Goal: Task Accomplishment & Management: Manage account settings

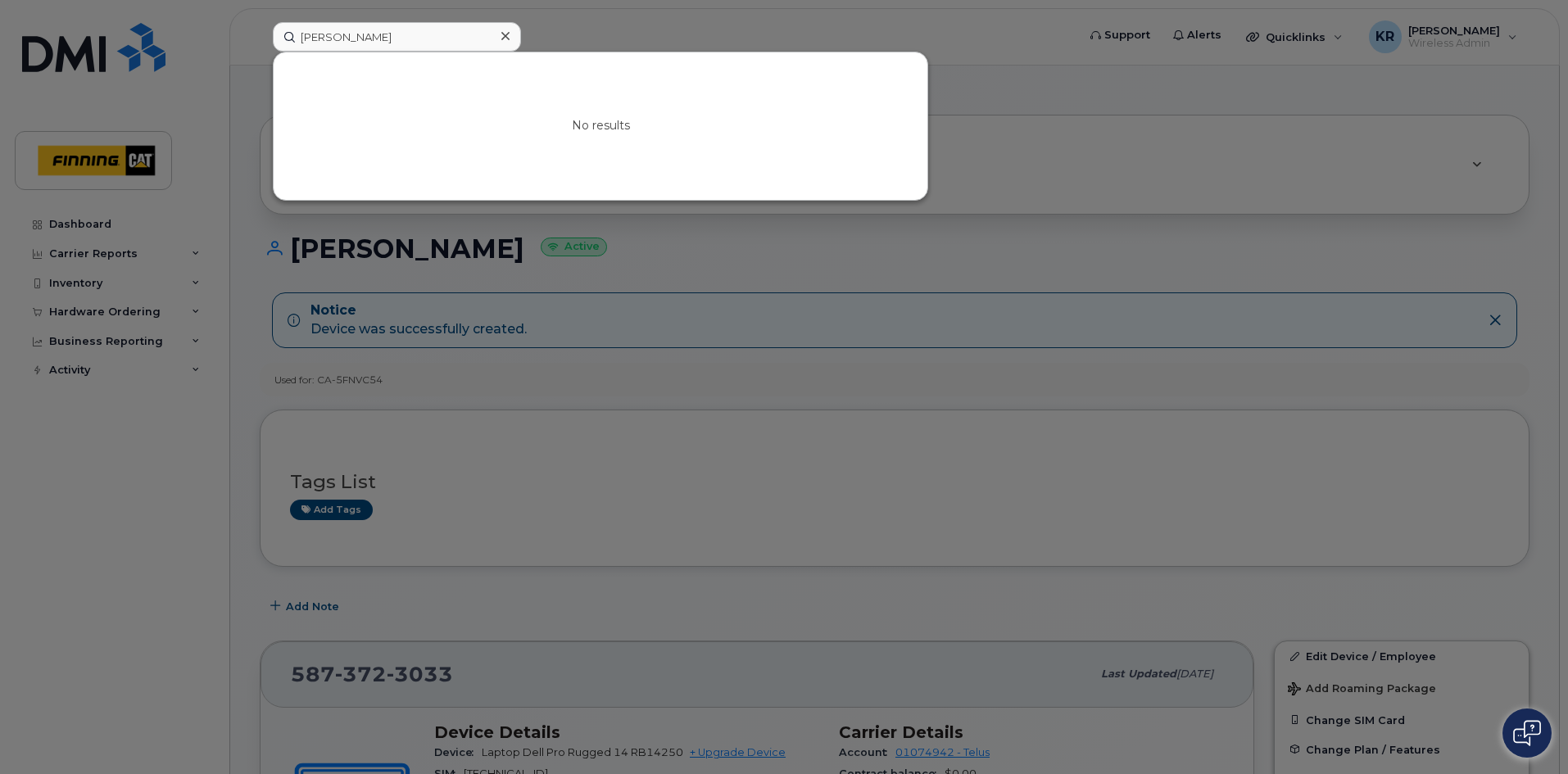
click at [314, 37] on input "tery gagne" at bounding box center [397, 37] width 248 height 30
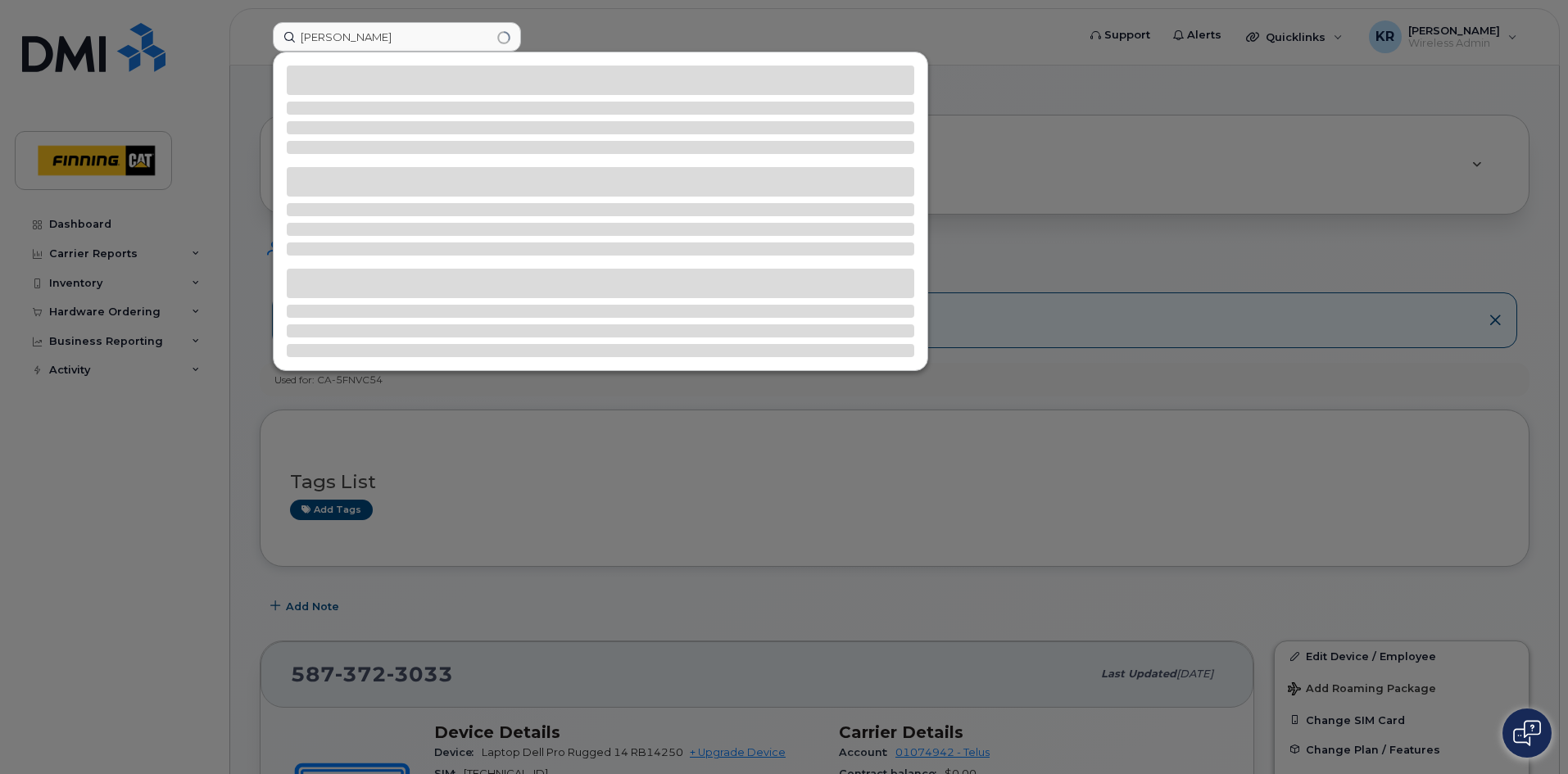
click at [366, 37] on input "terry gagne" at bounding box center [397, 37] width 248 height 30
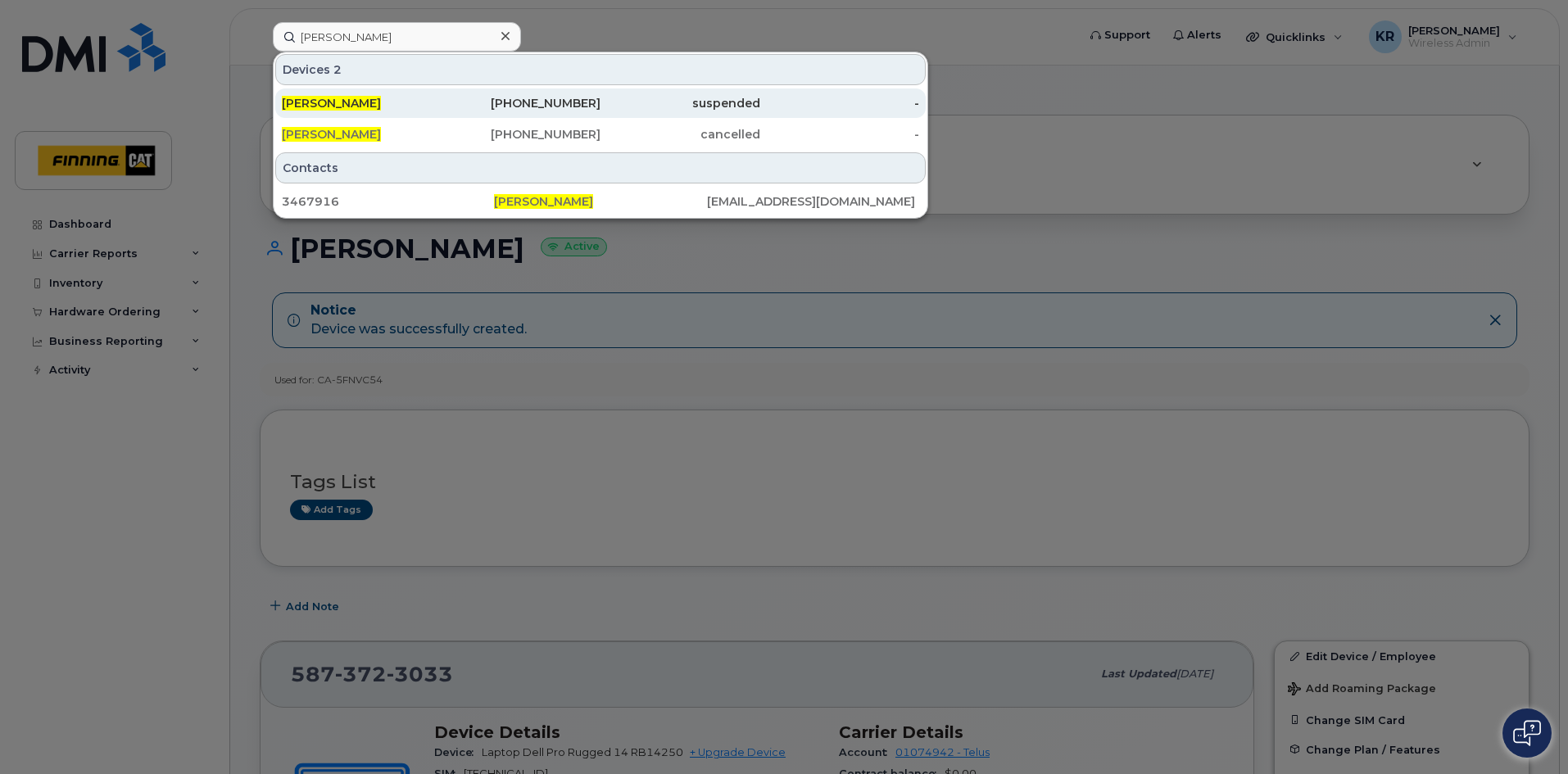
type input "terry gagne"
click at [561, 98] on div "780-720-9044" at bounding box center [522, 103] width 160 height 17
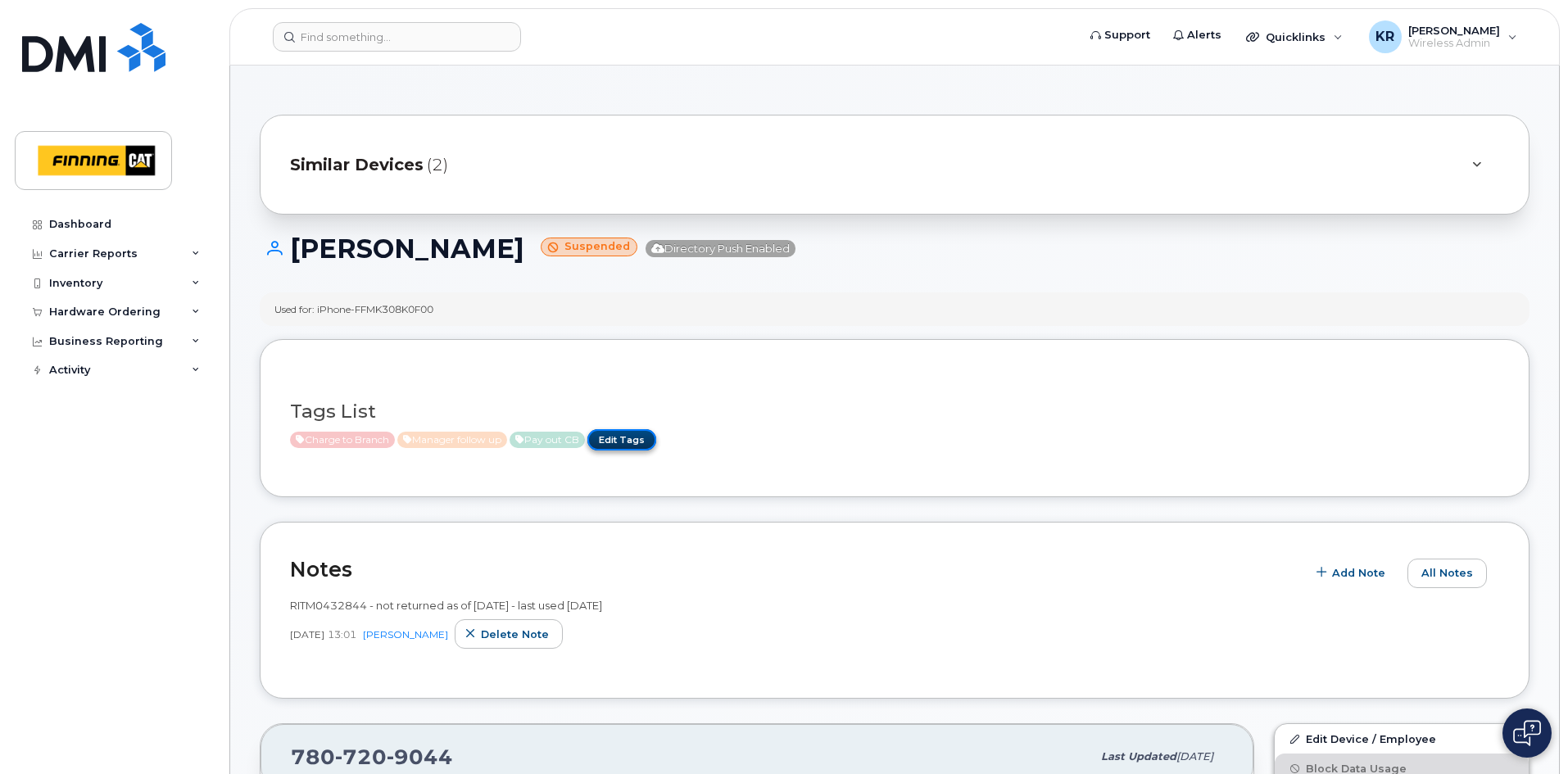
click at [634, 443] on link "Edit Tags" at bounding box center [622, 439] width 69 height 20
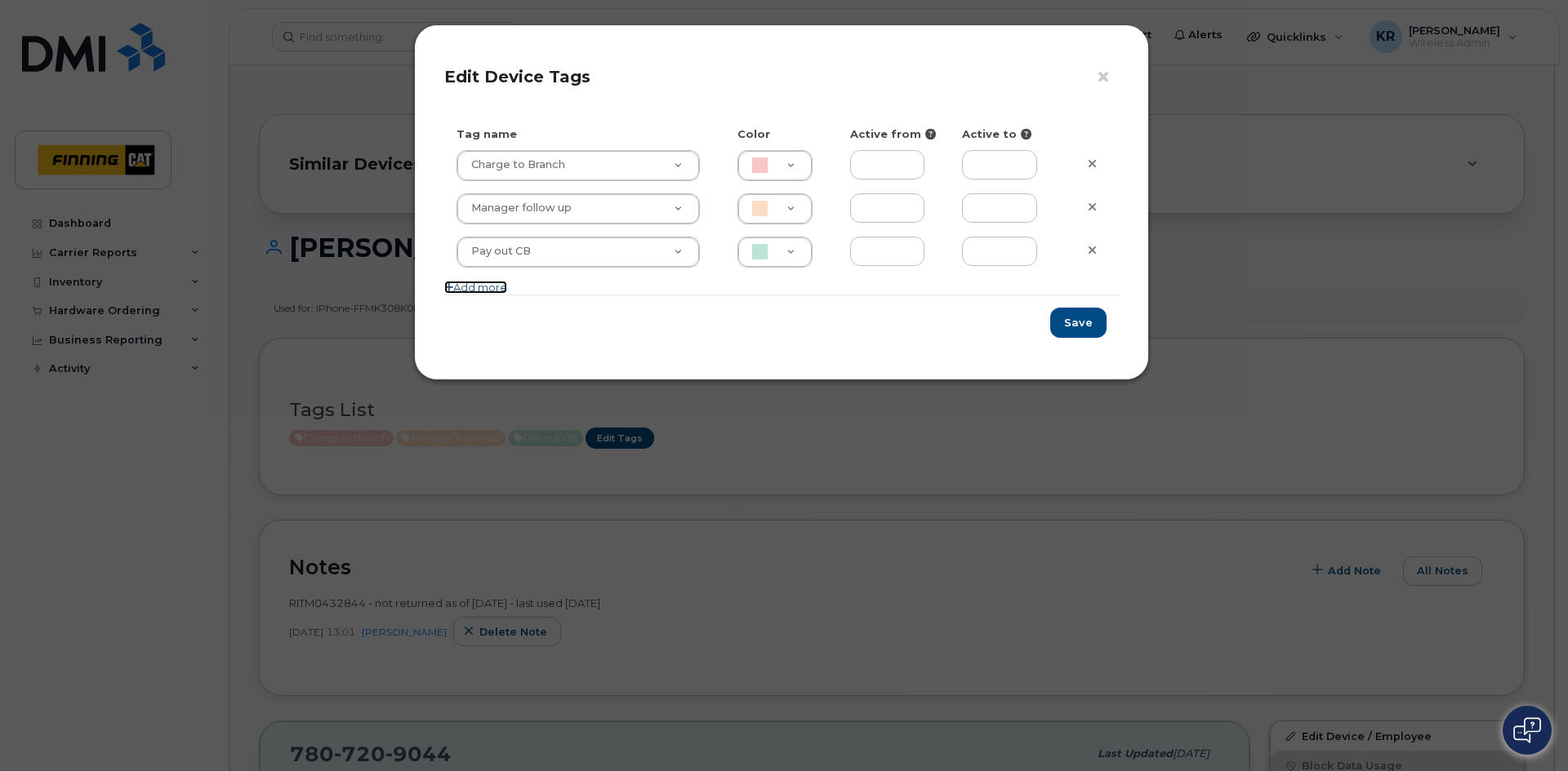
click at [448, 288] on icon at bounding box center [448, 288] width 9 height 10
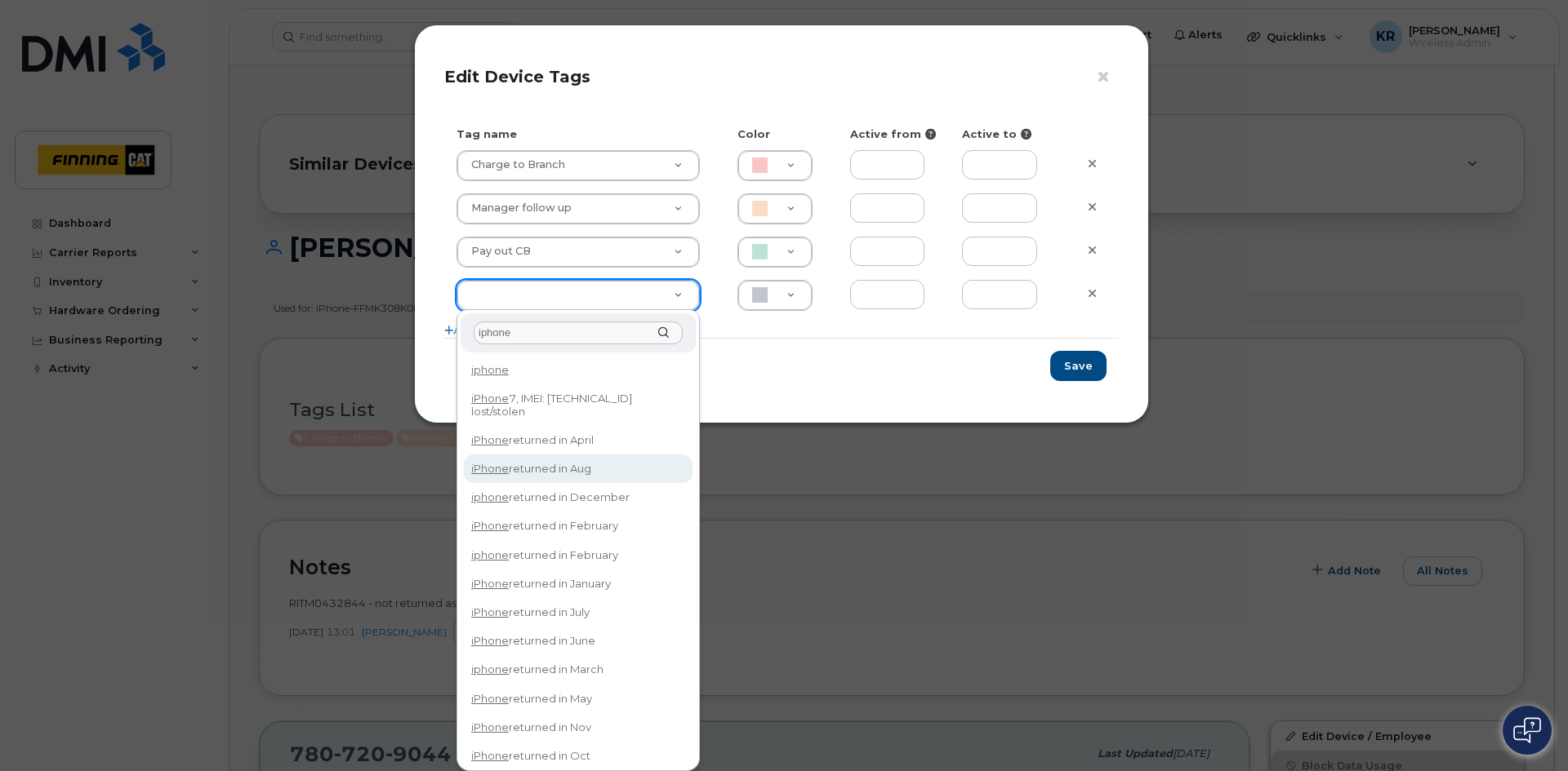
type input "iphone"
type input "iPhone returned in Aug"
type input "DFD3EE"
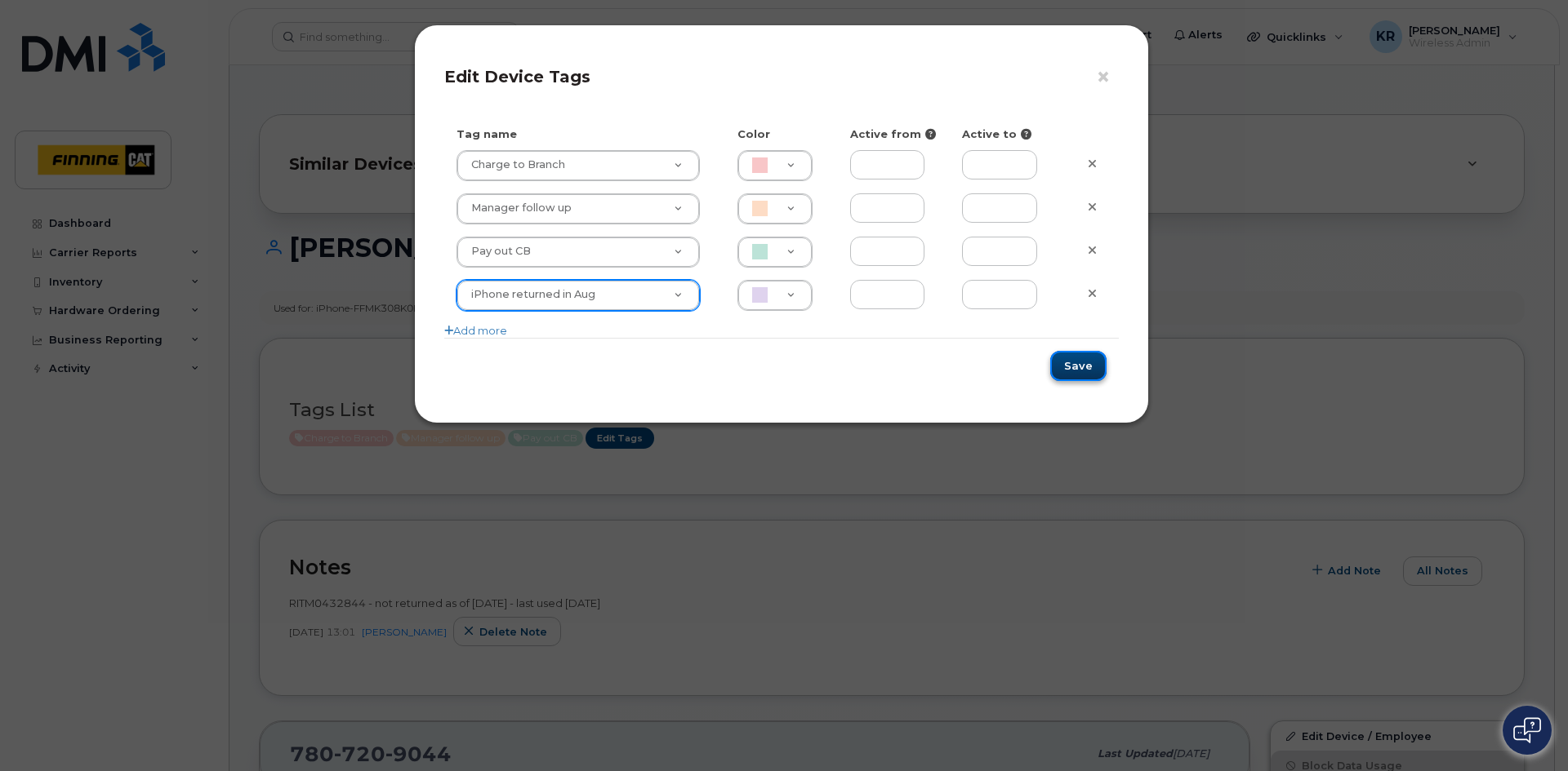
click at [1087, 367] on button "Save" at bounding box center [1078, 365] width 57 height 30
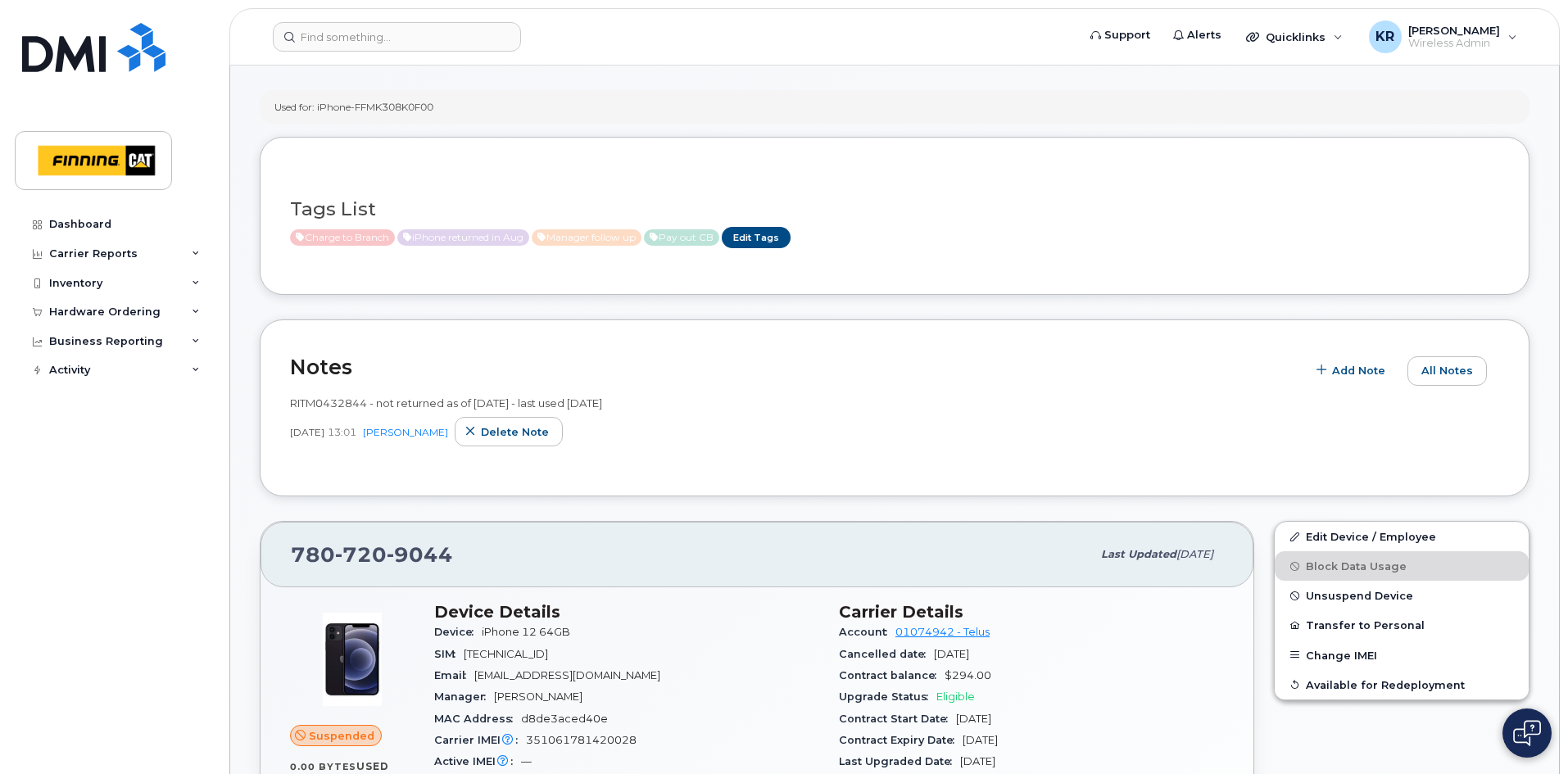
scroll to position [164, 0]
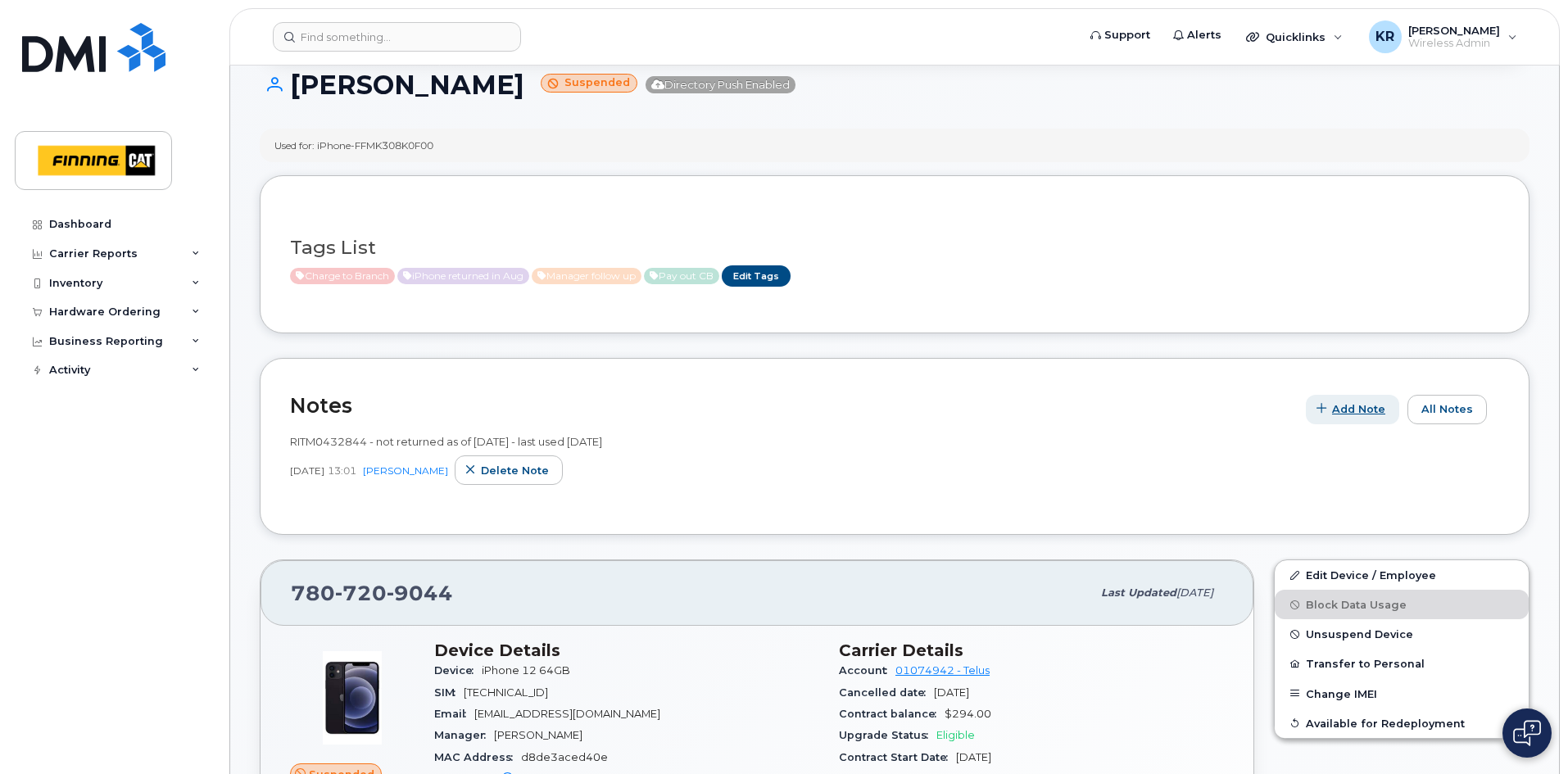
click at [1362, 406] on span "Add Note" at bounding box center [1358, 410] width 53 height 16
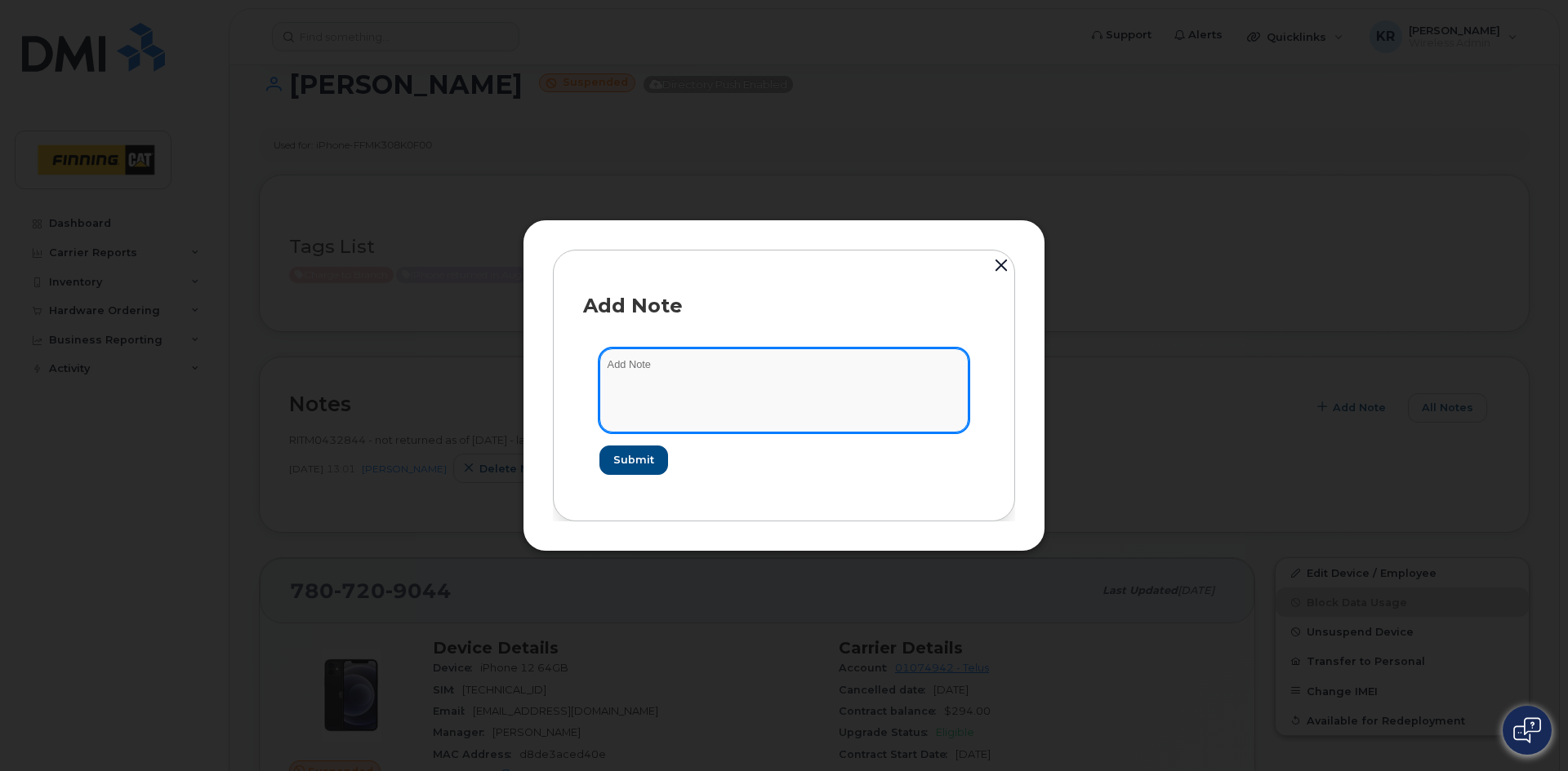
click at [636, 371] on textarea at bounding box center [784, 391] width 369 height 84
click at [696, 363] on textarea "cancellation request sent [DATE] wi" at bounding box center [784, 391] width 369 height 84
click at [891, 376] on textarea "cancellation request & pay out CB $169.75 - sent [DATE] wi" at bounding box center [784, 391] width 369 height 84
type textarea "cancellation request & pay out CB $169.75 - sent [DATE]"
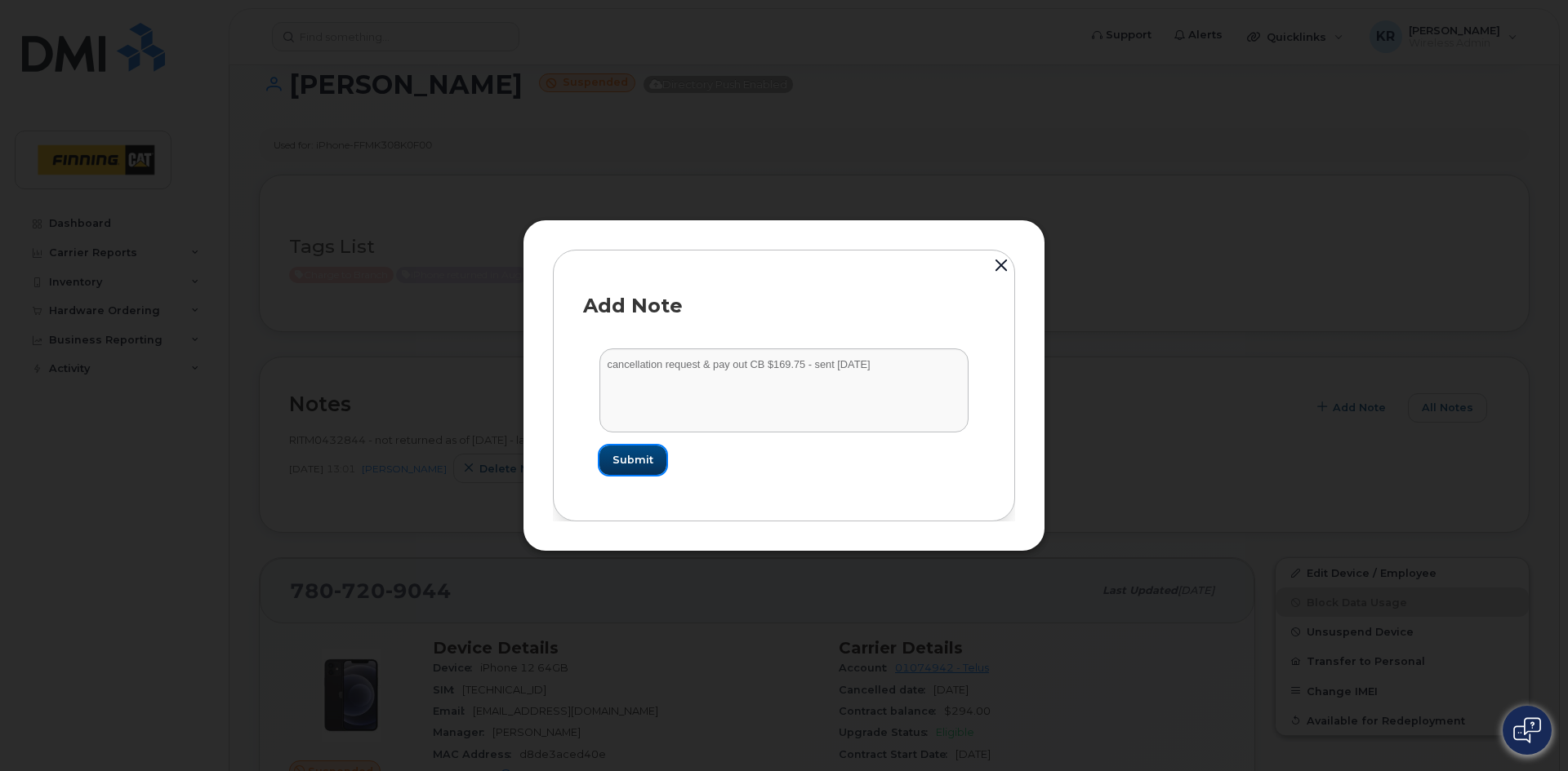
click at [634, 462] on span "Submit" at bounding box center [633, 460] width 41 height 16
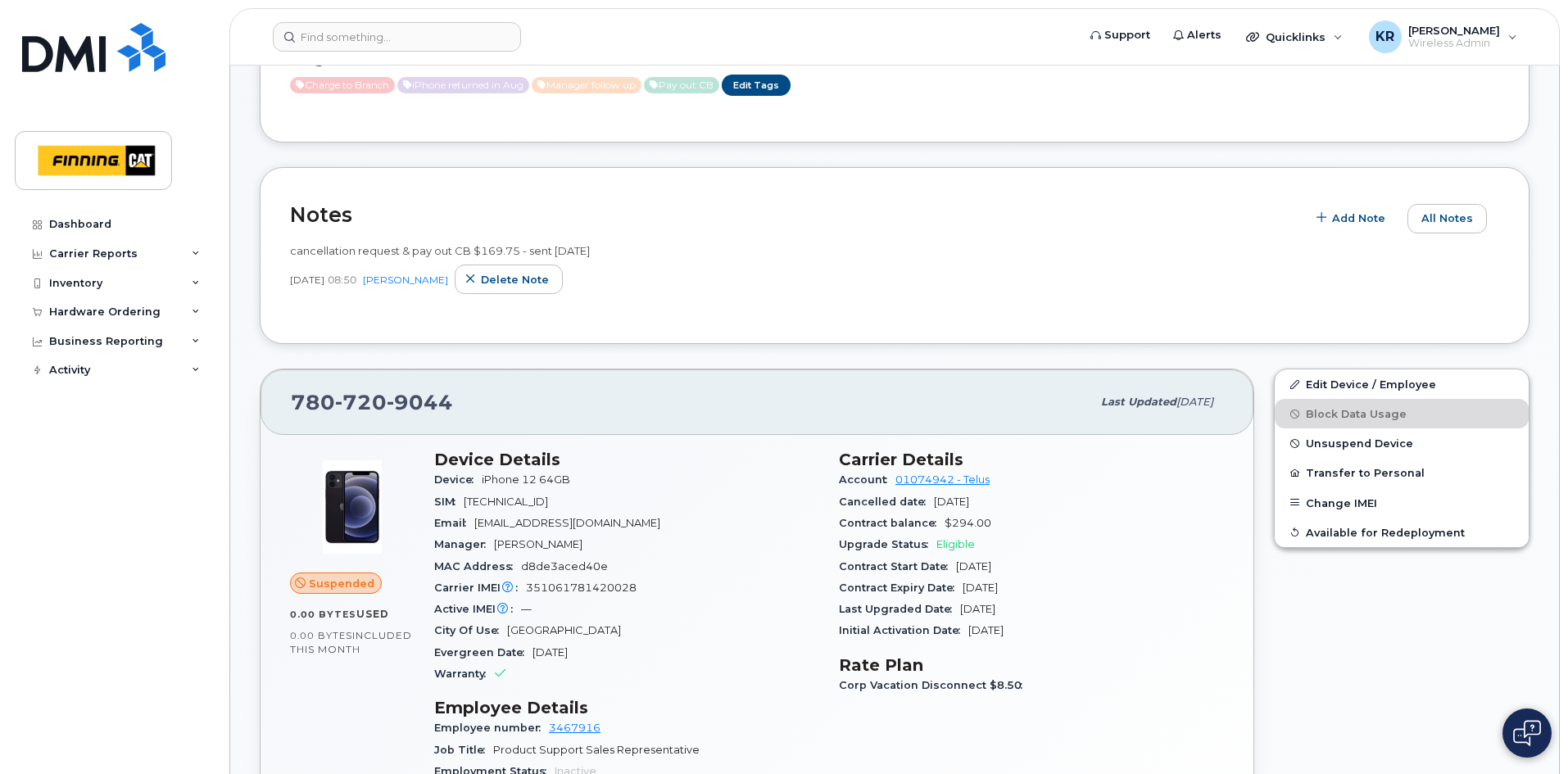
scroll to position [82, 0]
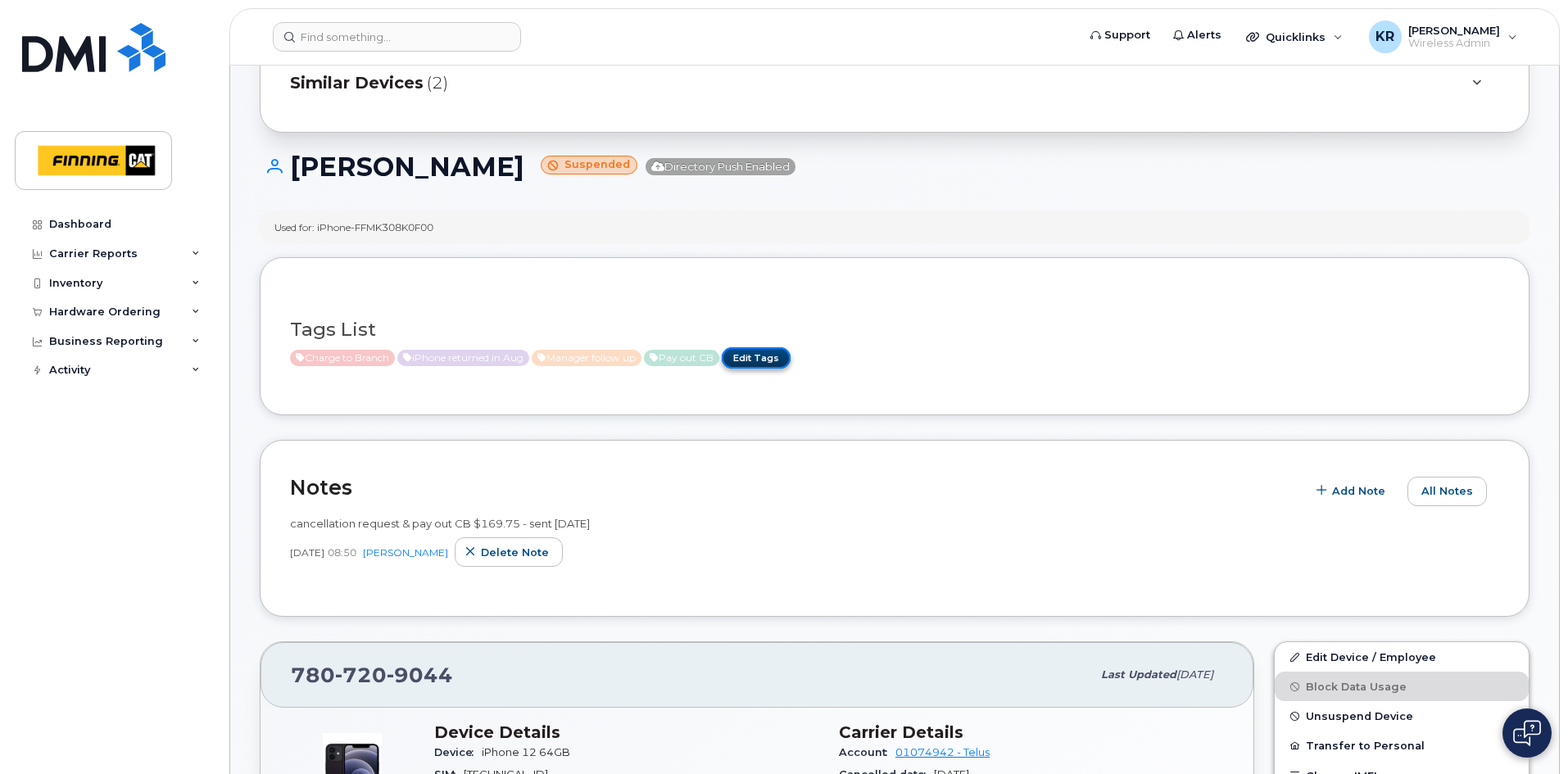
click at [774, 356] on link "Edit Tags" at bounding box center [756, 357] width 69 height 20
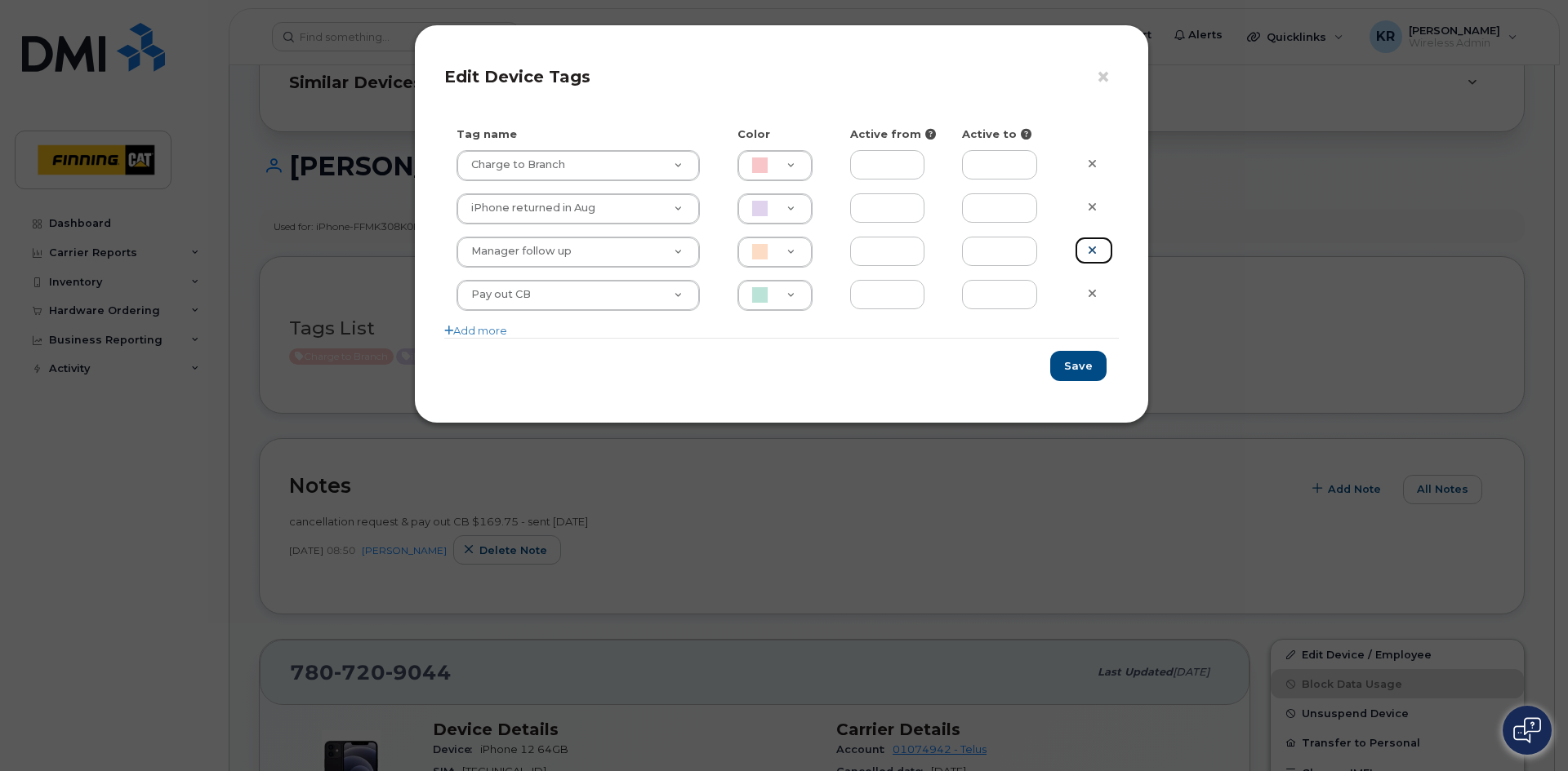
click at [1093, 248] on icon at bounding box center [1093, 250] width 9 height 12
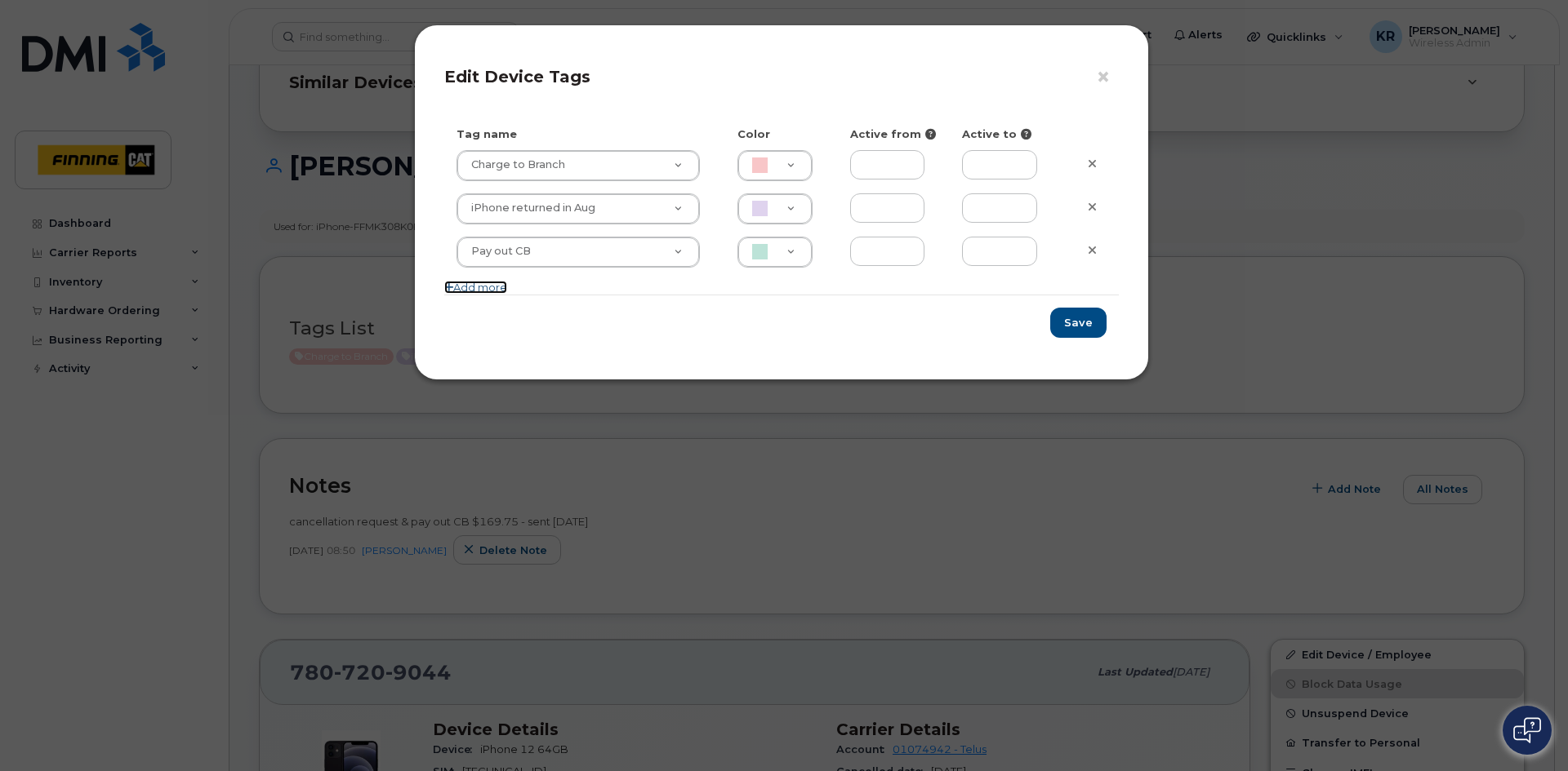
click at [469, 292] on link "Add more" at bounding box center [475, 287] width 63 height 13
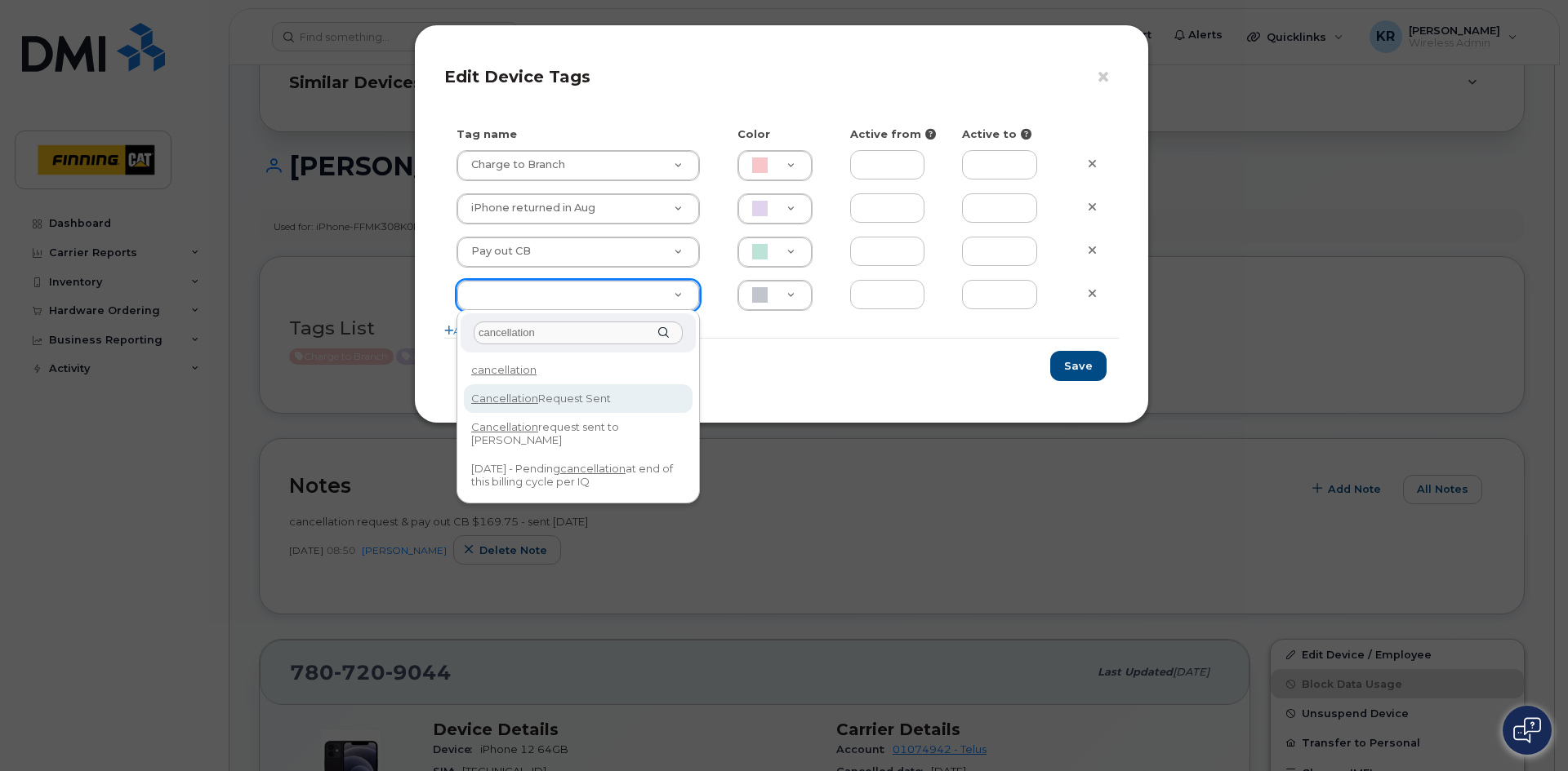
type input "cancellation"
type input "Cancellation Request Sent"
type input "FDDCC5"
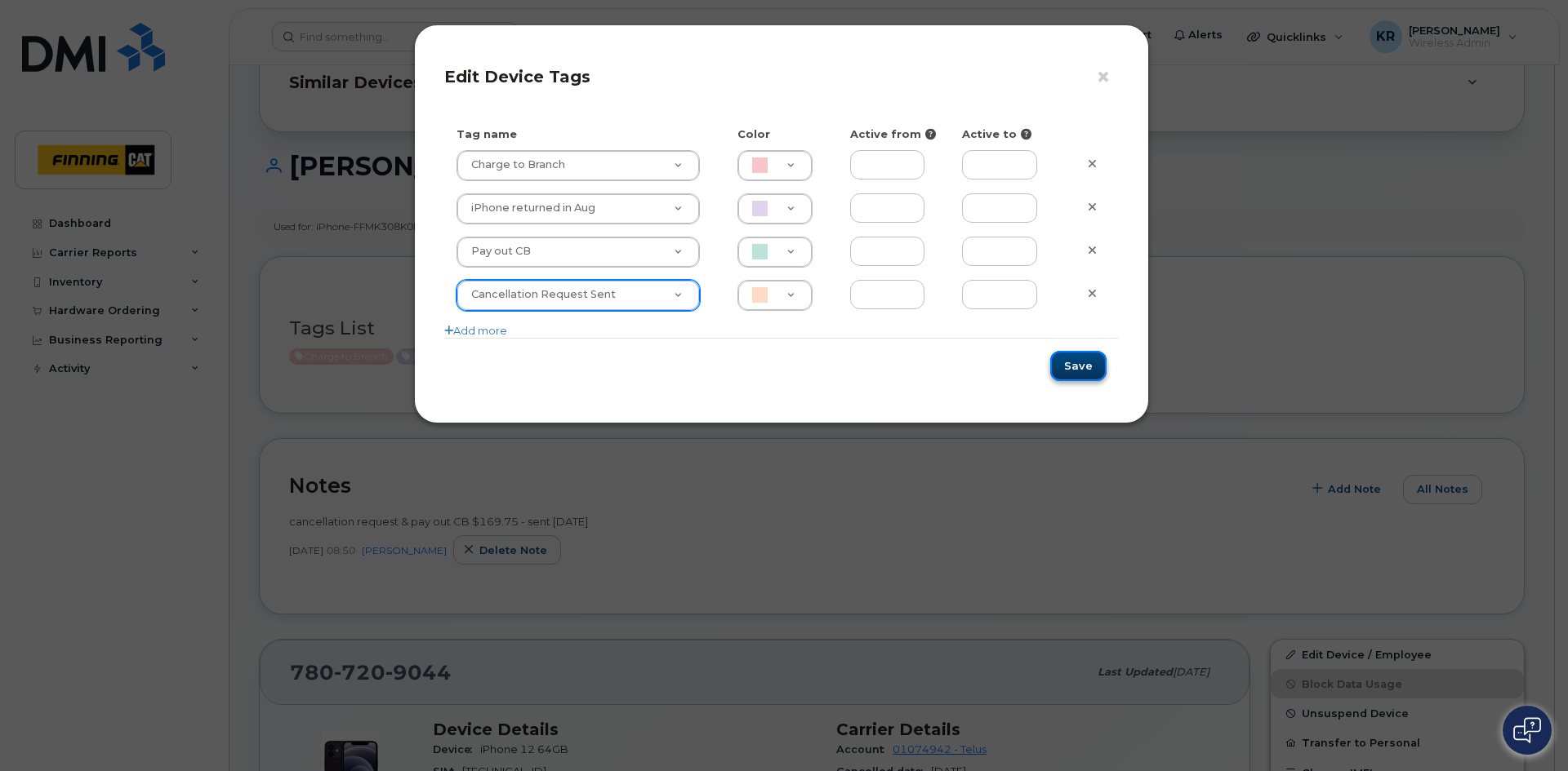
click at [1089, 366] on button "Save" at bounding box center [1078, 365] width 57 height 30
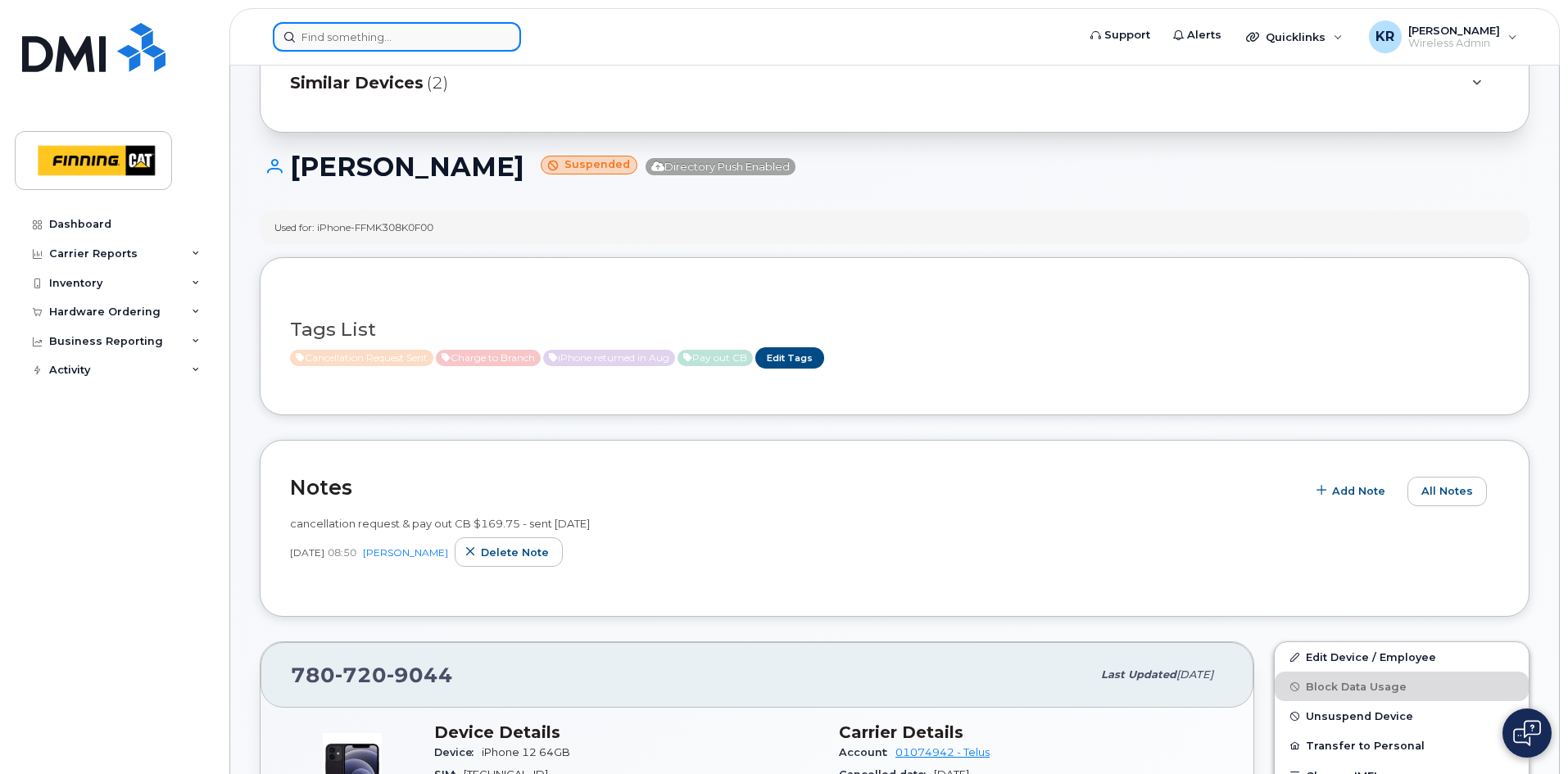
click at [425, 40] on input at bounding box center [397, 37] width 248 height 30
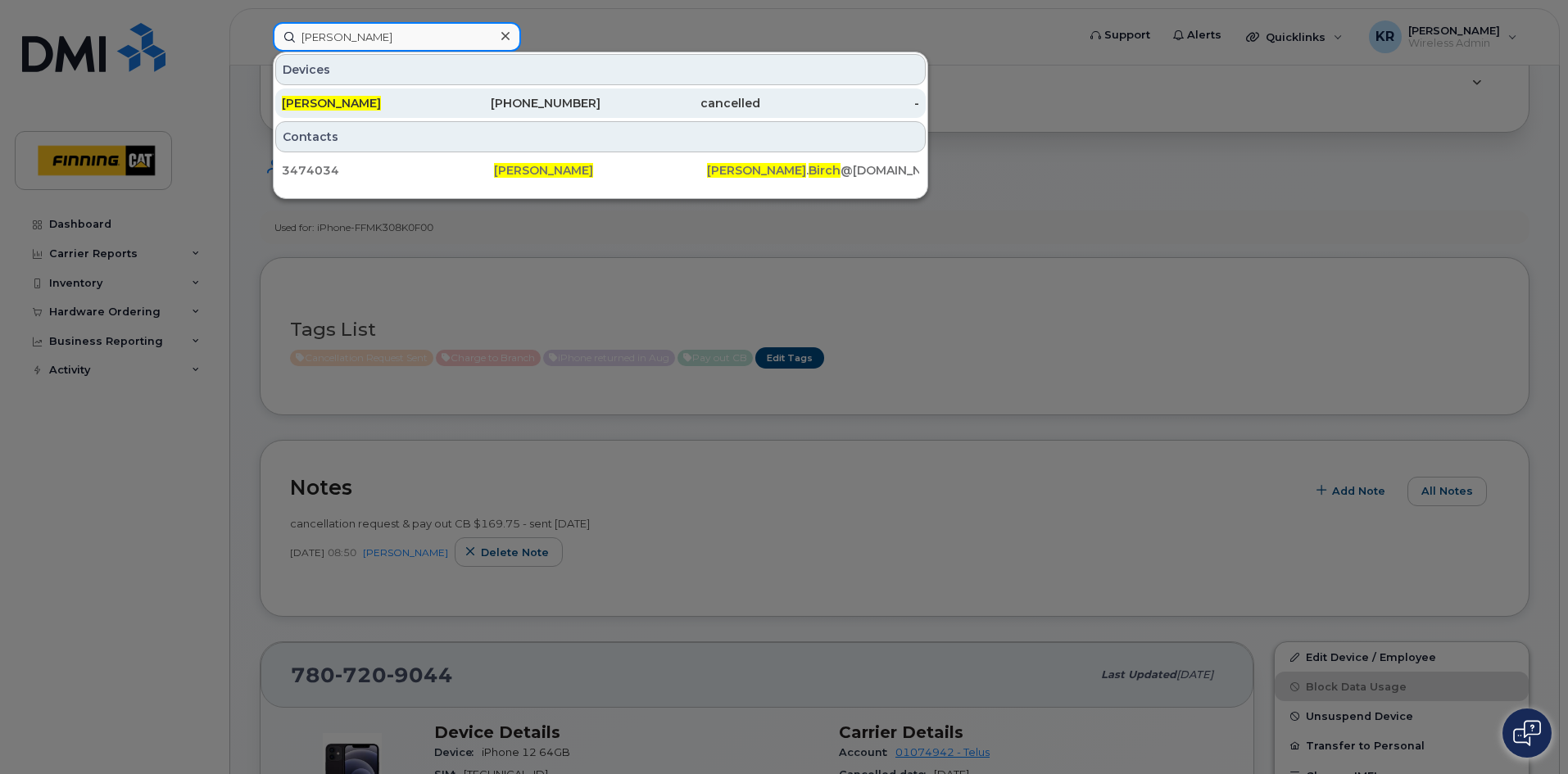
type input "[PERSON_NAME]"
click at [557, 103] on div "[PHONE_NUMBER]" at bounding box center [522, 103] width 160 height 17
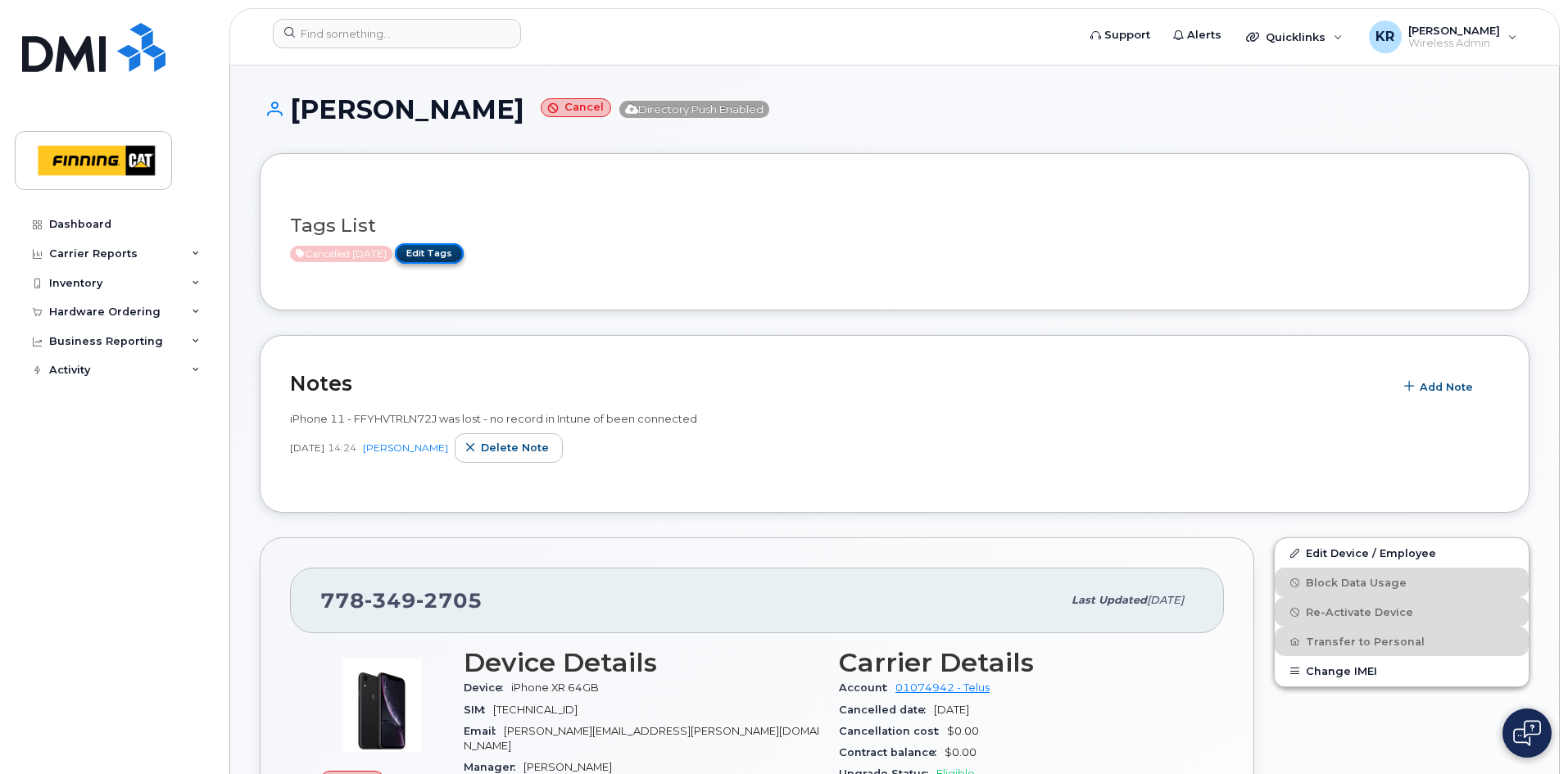
click at [458, 252] on link "Edit Tags" at bounding box center [429, 253] width 69 height 20
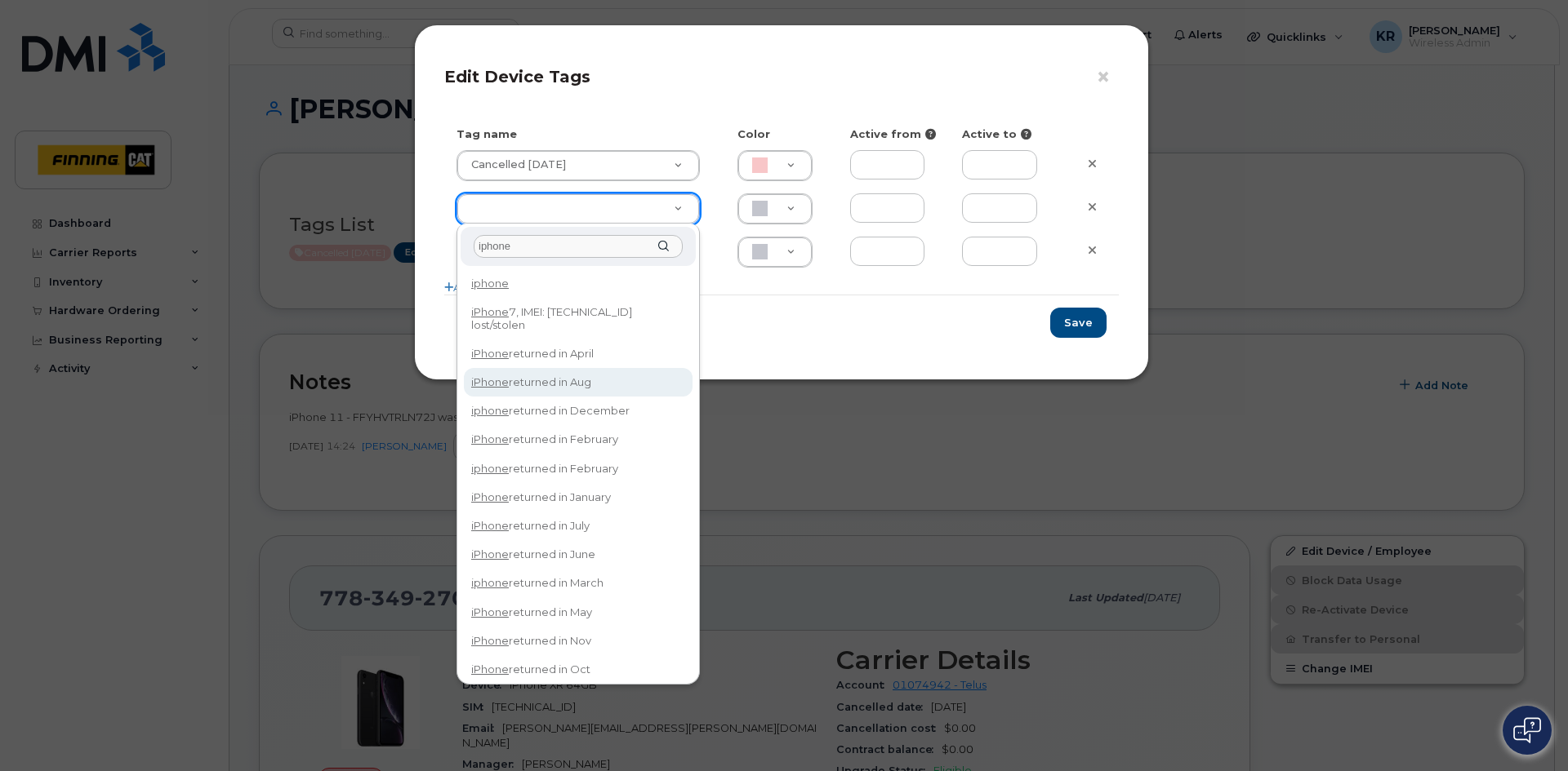
type input "iphone"
type input "iPhone returned in Aug"
type input "DFD3EE"
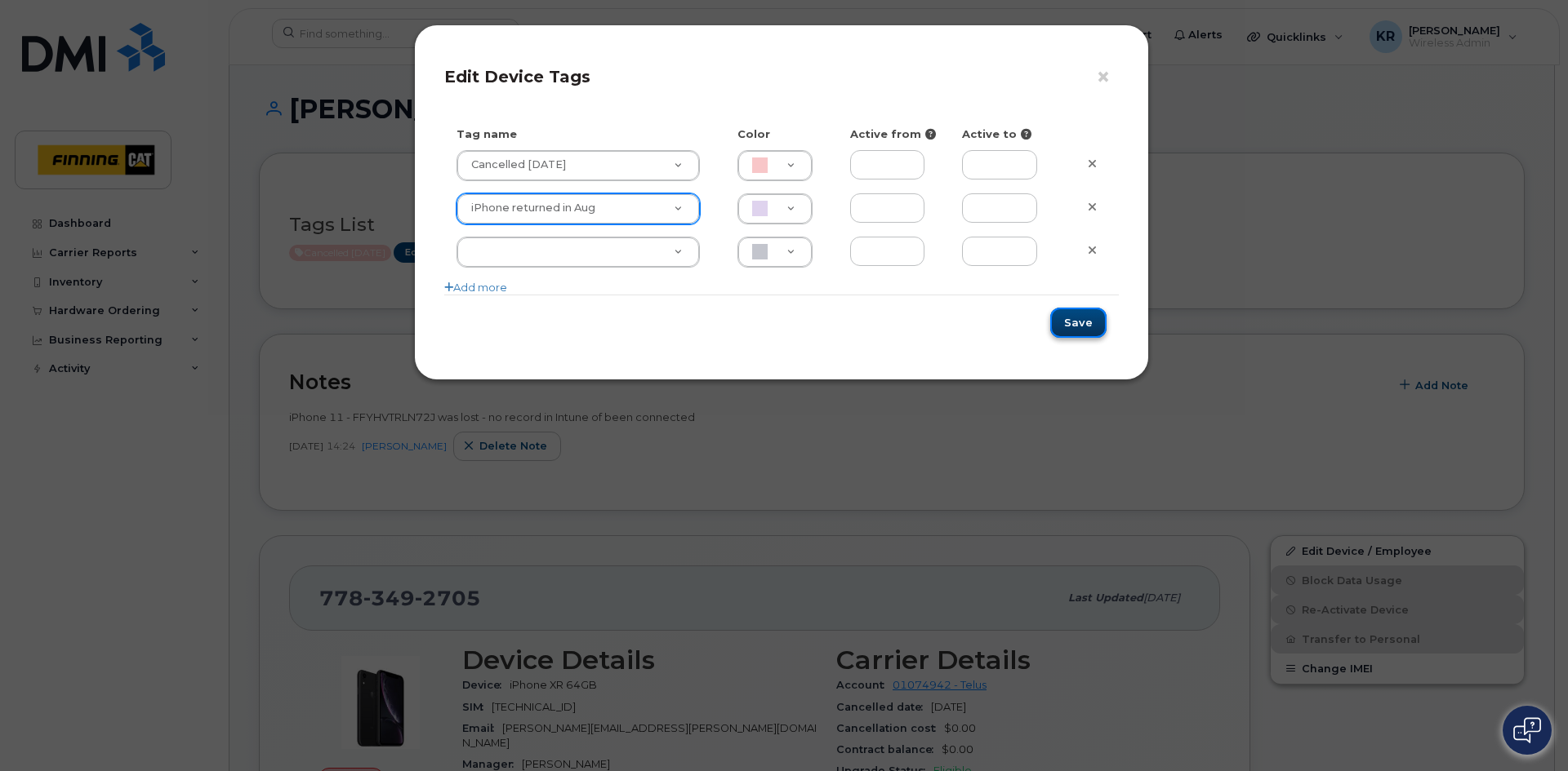
click at [1074, 324] on button "Save" at bounding box center [1078, 323] width 57 height 30
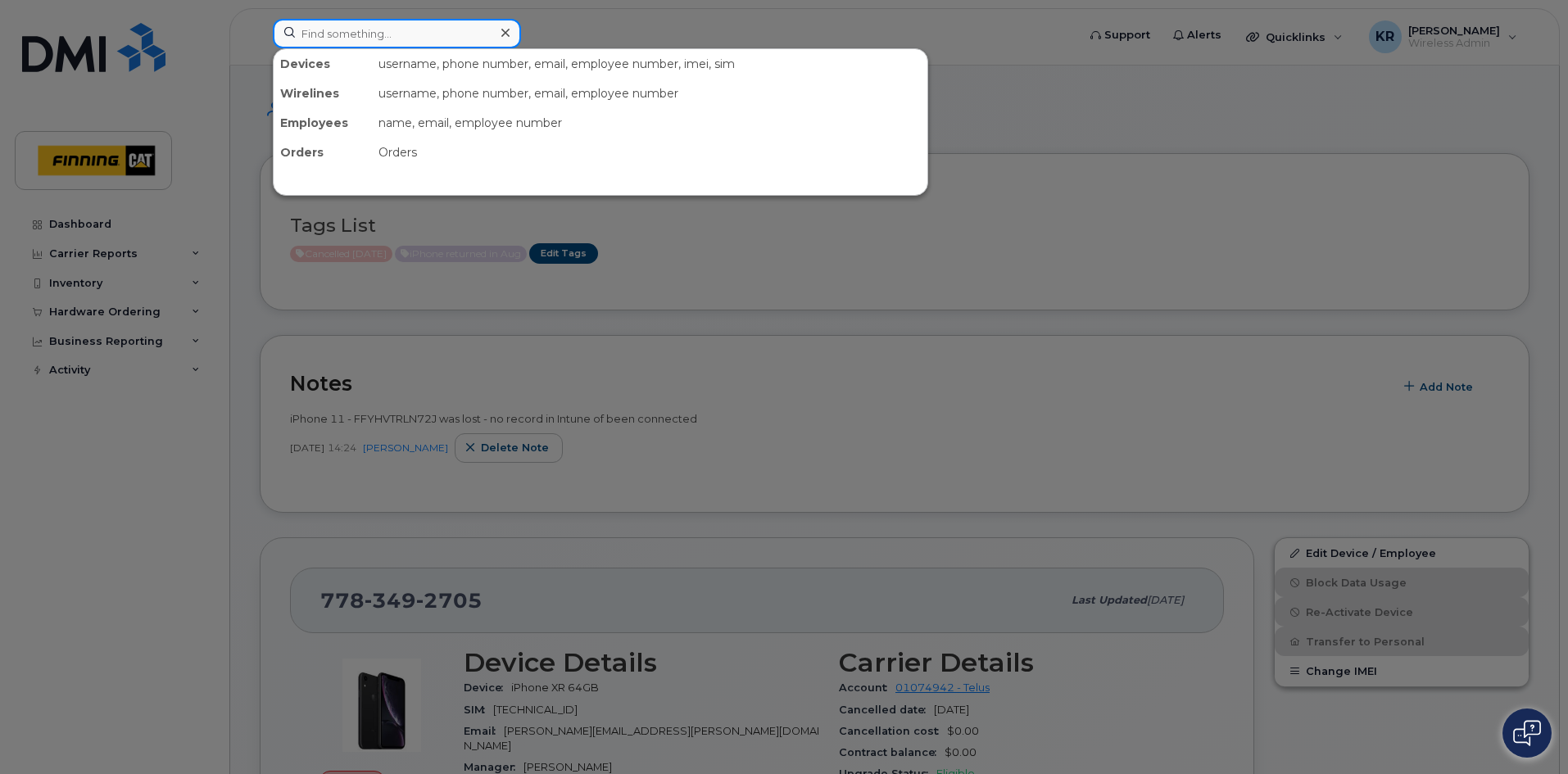
click at [467, 22] on input at bounding box center [397, 34] width 248 height 30
paste input "FFYHV89SN72J"
type input "FFYHV89SN72J"
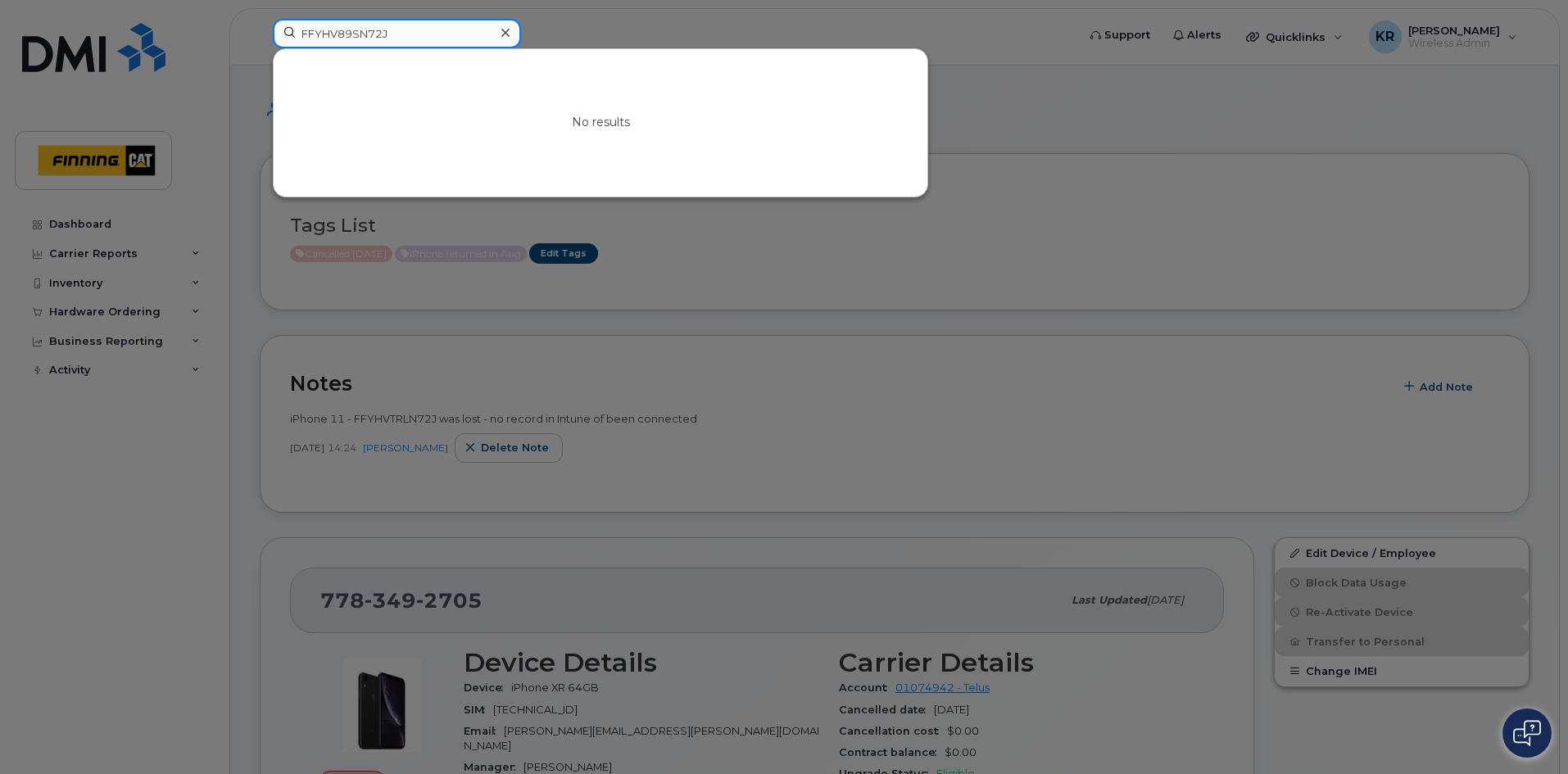
drag, startPoint x: 408, startPoint y: 38, endPoint x: 300, endPoint y: 37, distance: 108.0
click at [300, 37] on input "FFYHV89SN72J" at bounding box center [397, 34] width 248 height 30
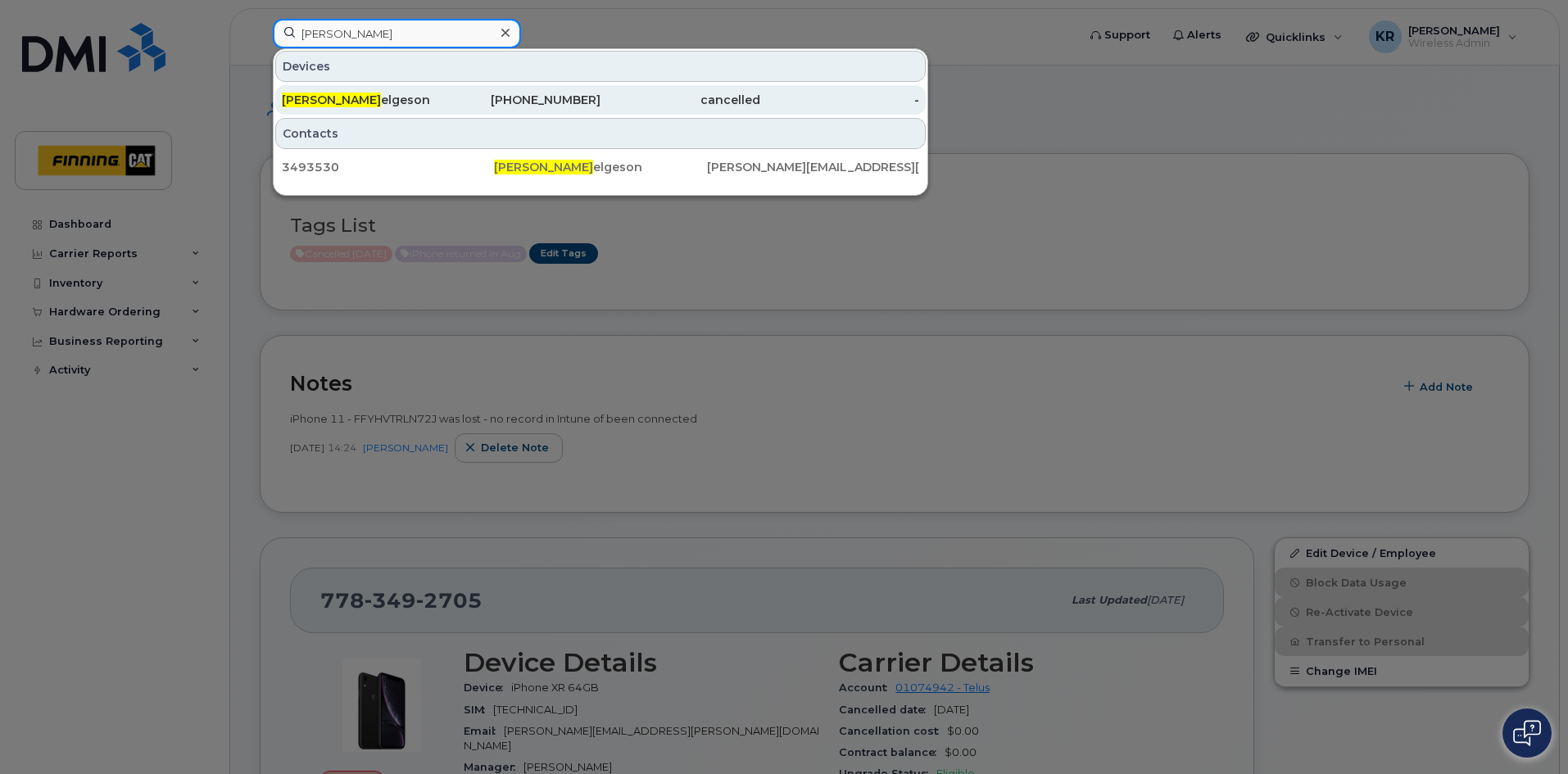
type input "lawrence h"
click at [521, 102] on div "778-349-2273" at bounding box center [522, 100] width 160 height 17
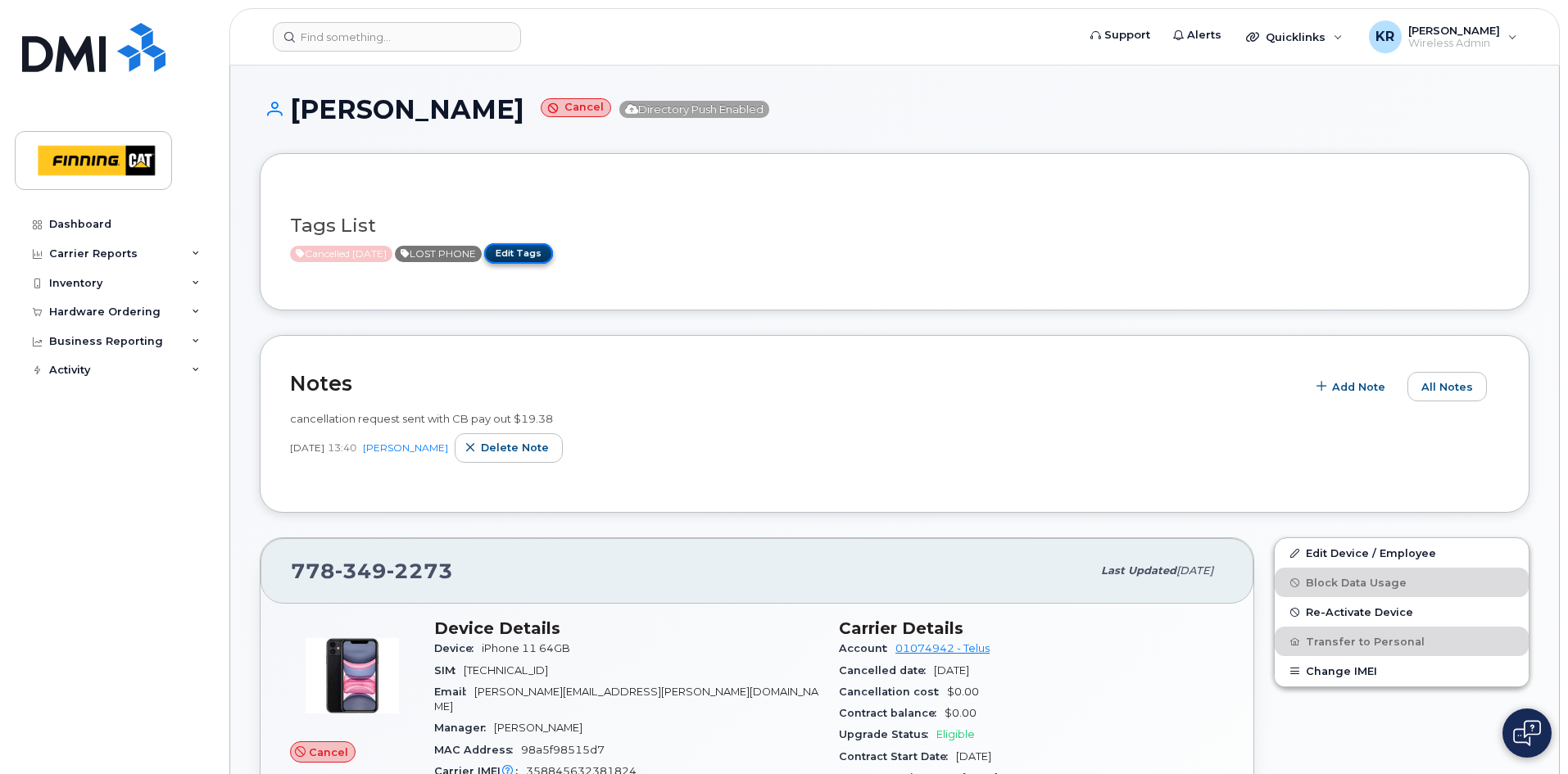
click at [544, 252] on link "Edit Tags" at bounding box center [518, 253] width 69 height 20
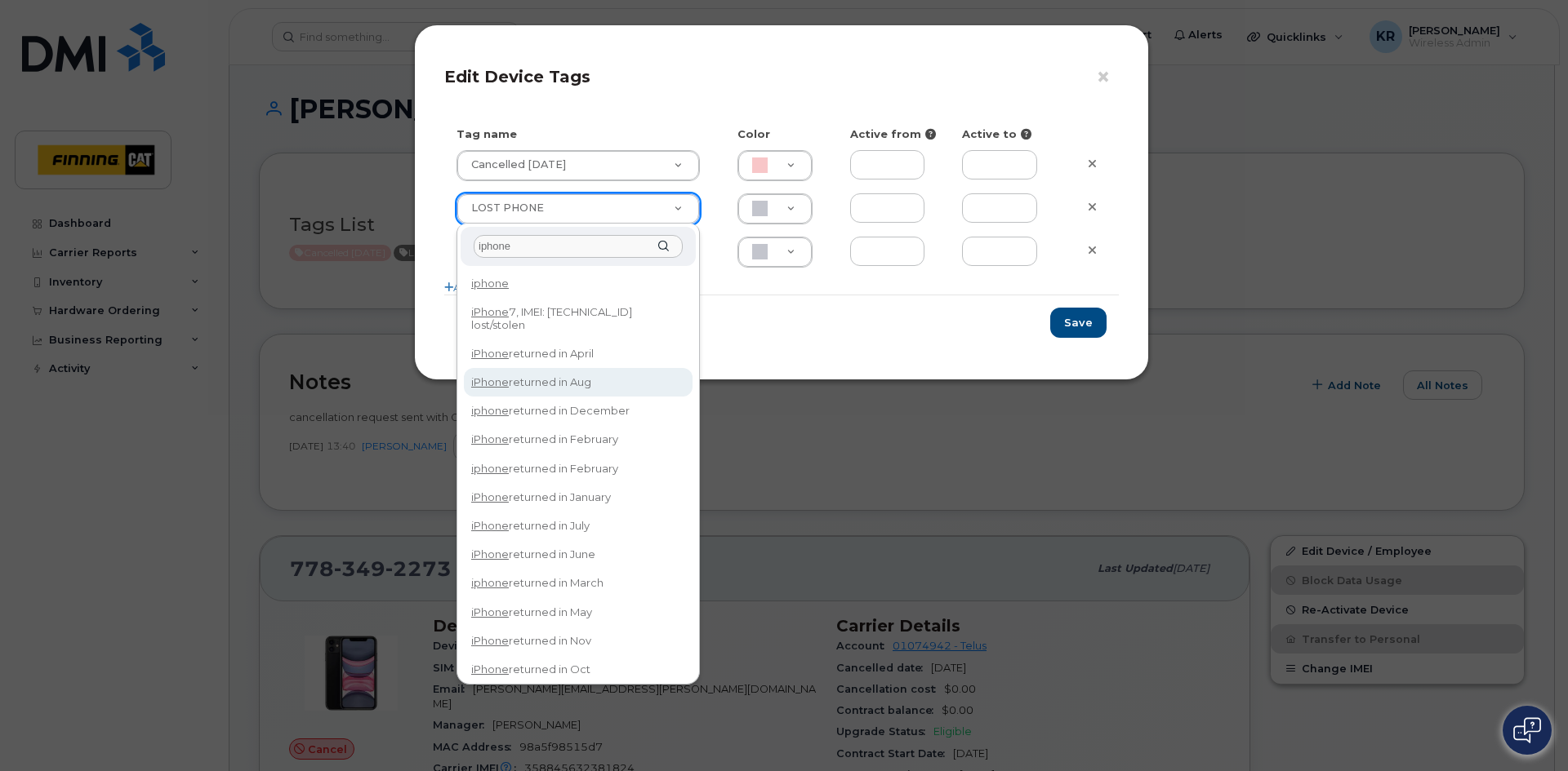
type input "iphone"
type input "iPhone returned in Aug"
type input "DFD3EE"
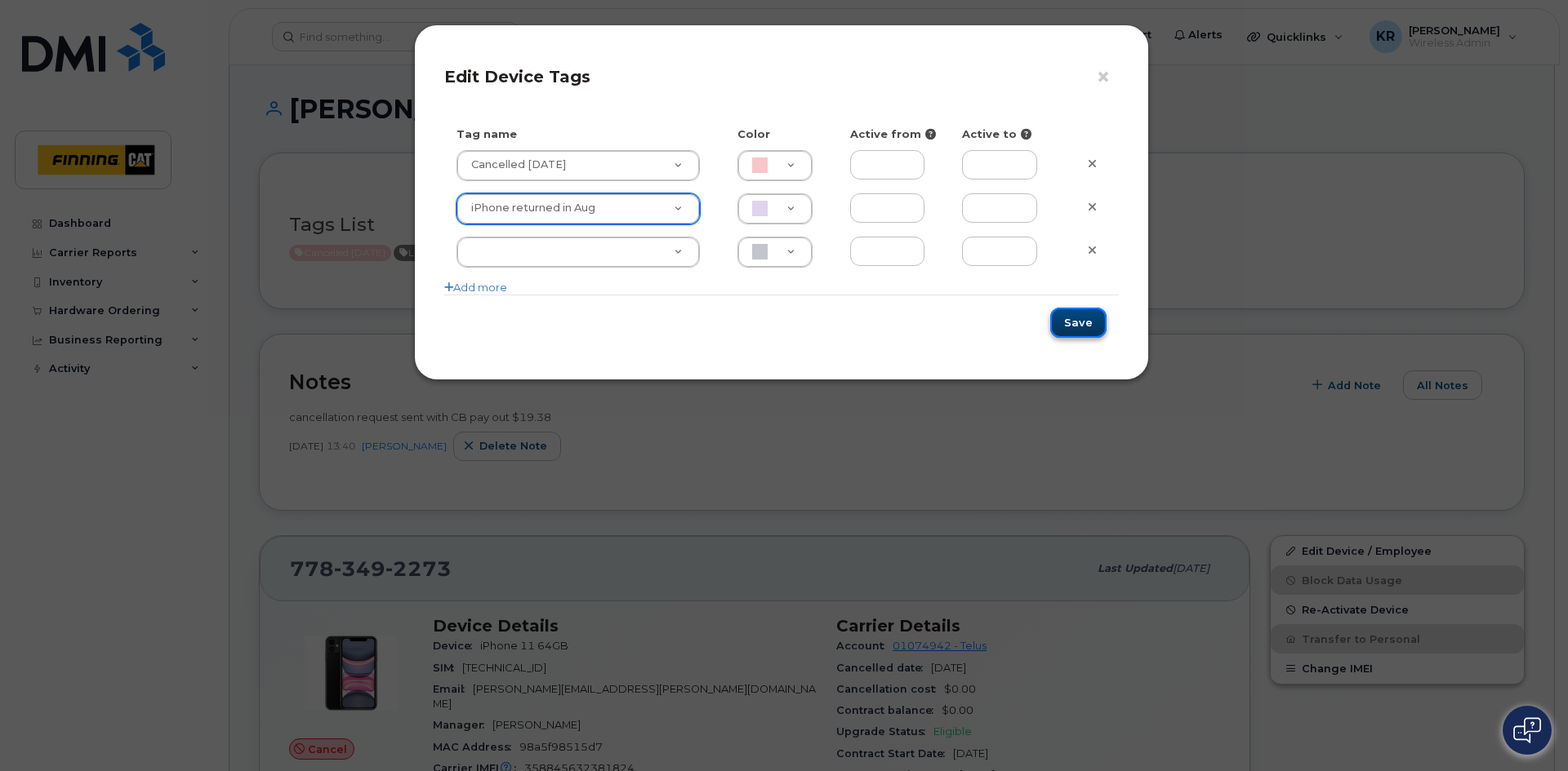
click at [1081, 325] on button "Save" at bounding box center [1078, 323] width 57 height 30
